Goal: Information Seeking & Learning: Learn about a topic

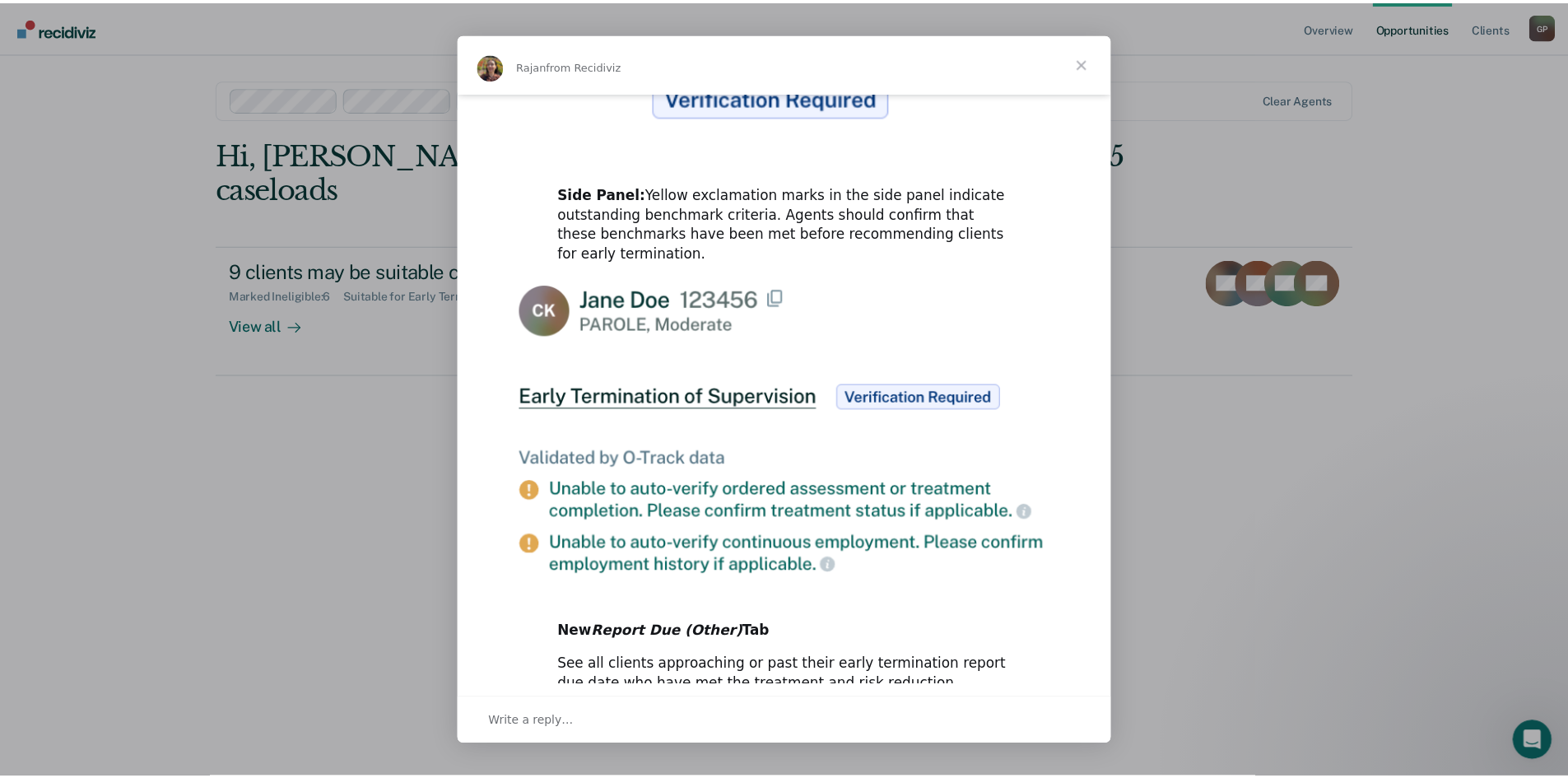
scroll to position [729, 0]
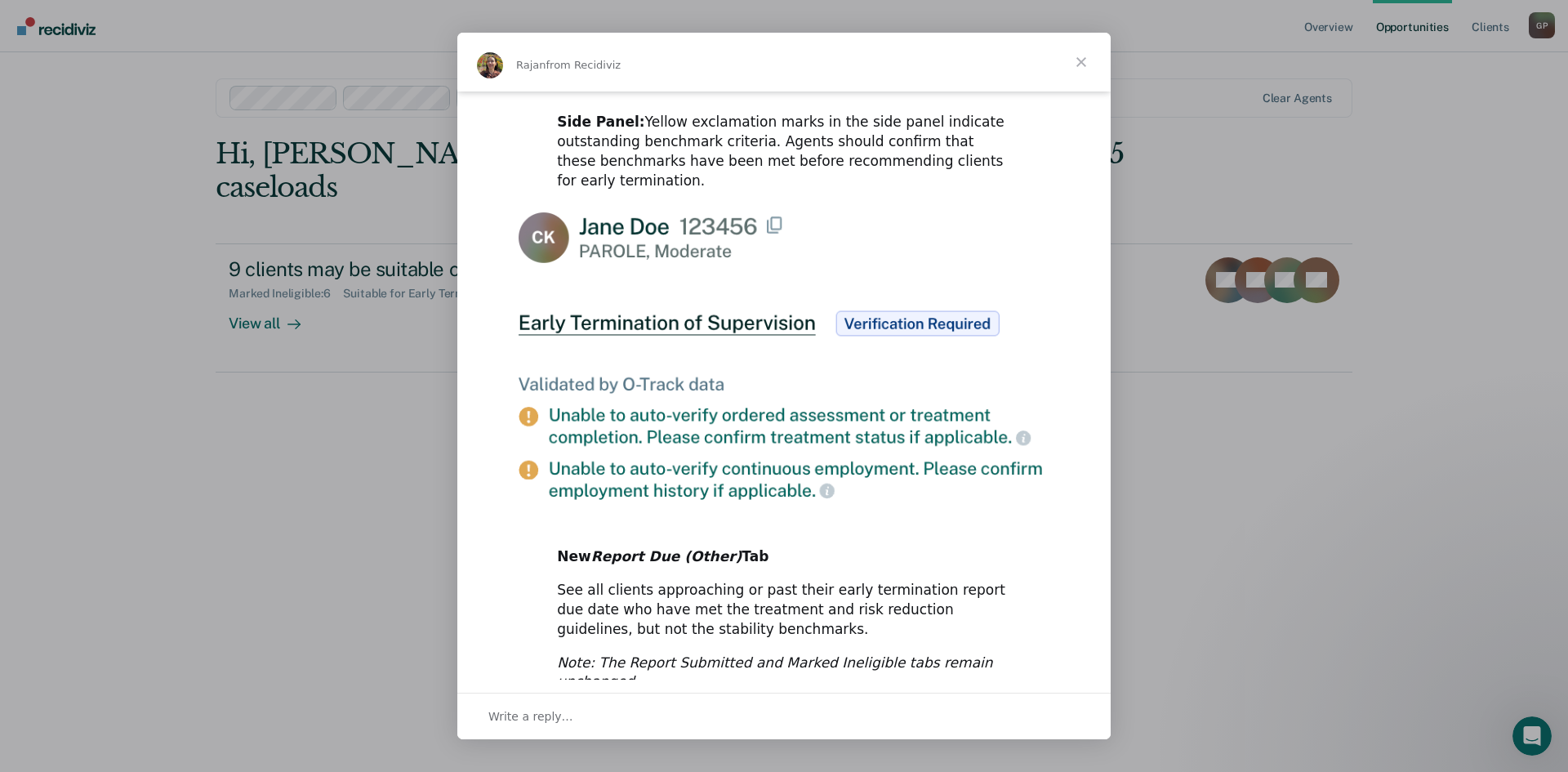
click at [1082, 57] on span "Close" at bounding box center [1081, 62] width 59 height 59
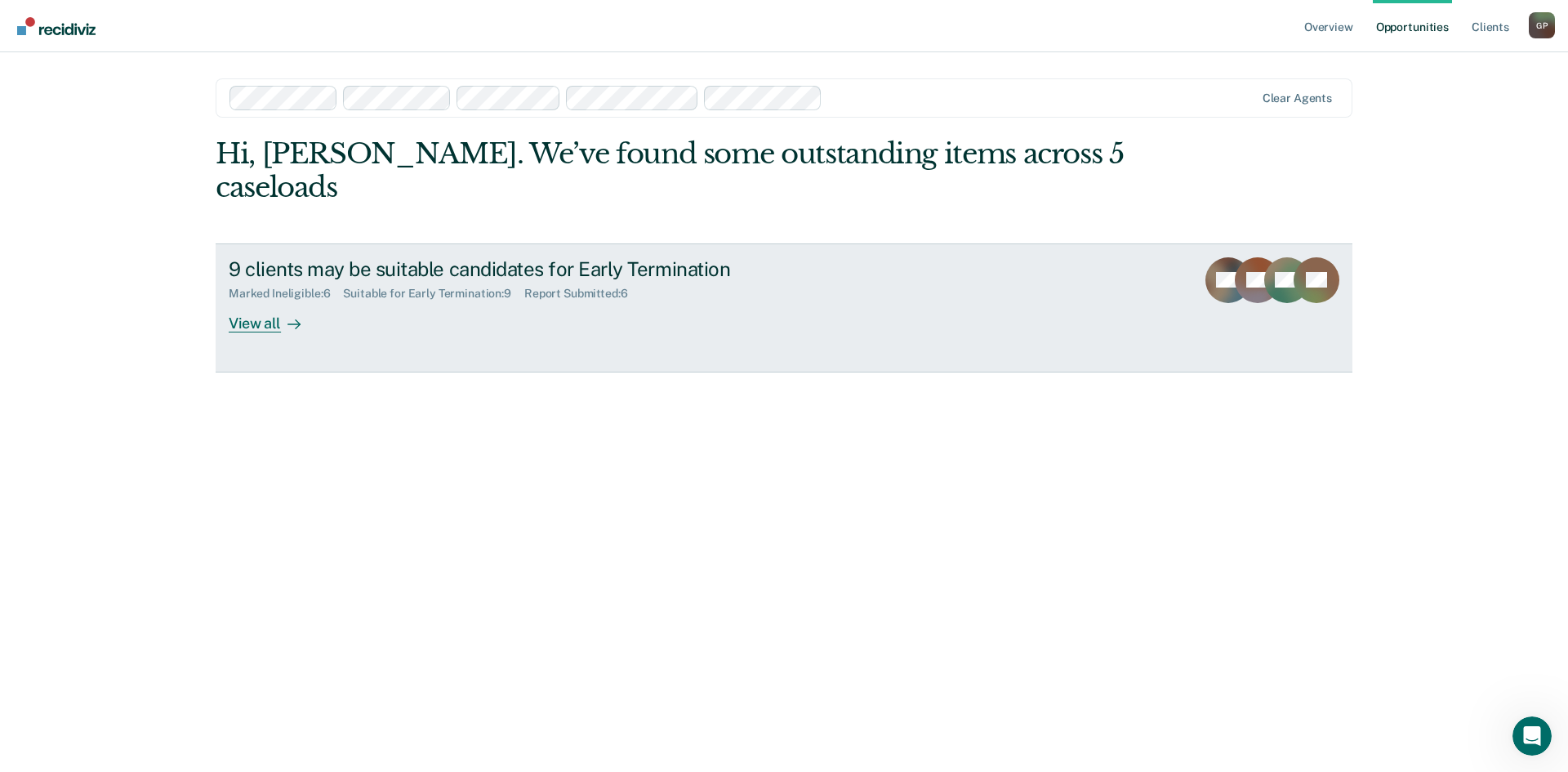
click at [272, 301] on div "View all" at bounding box center [274, 317] width 91 height 32
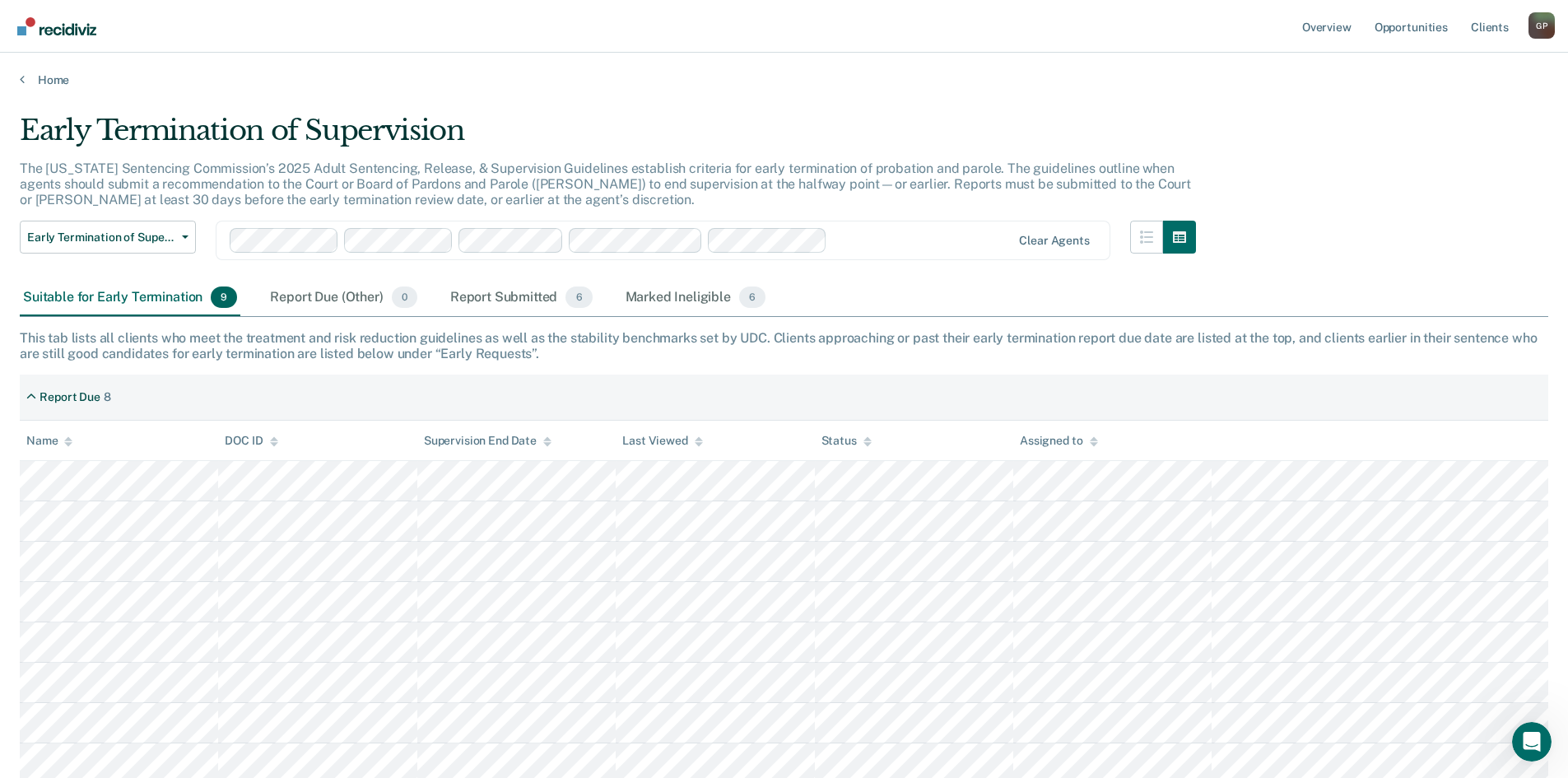
scroll to position [133, 0]
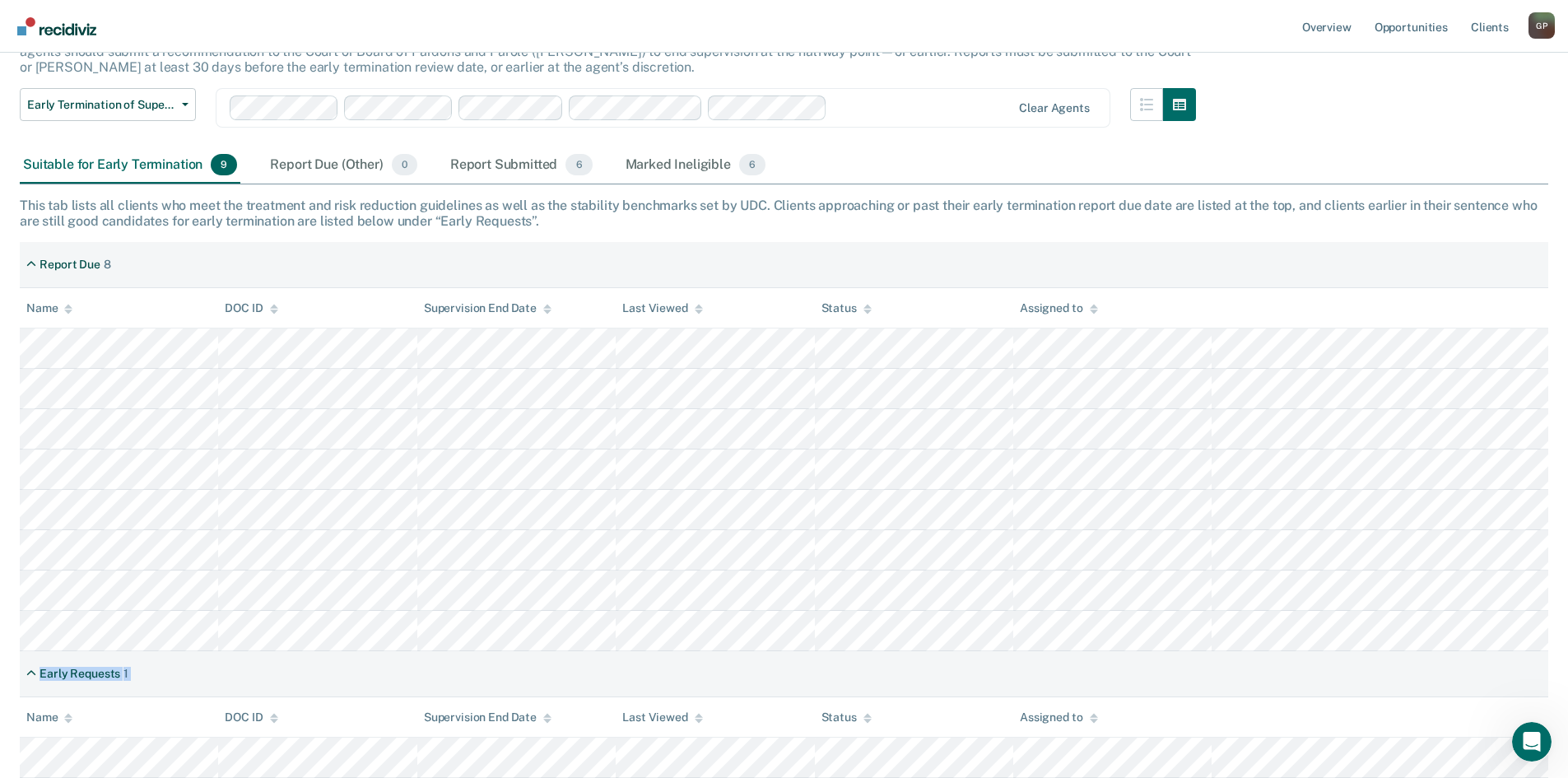
click at [27, 345] on div "Report Due 8 Name DOC ID Supervision End Date Last Viewed Status Assigned to Ea…" at bounding box center [784, 510] width 1529 height 536
